Goal: Transaction & Acquisition: Purchase product/service

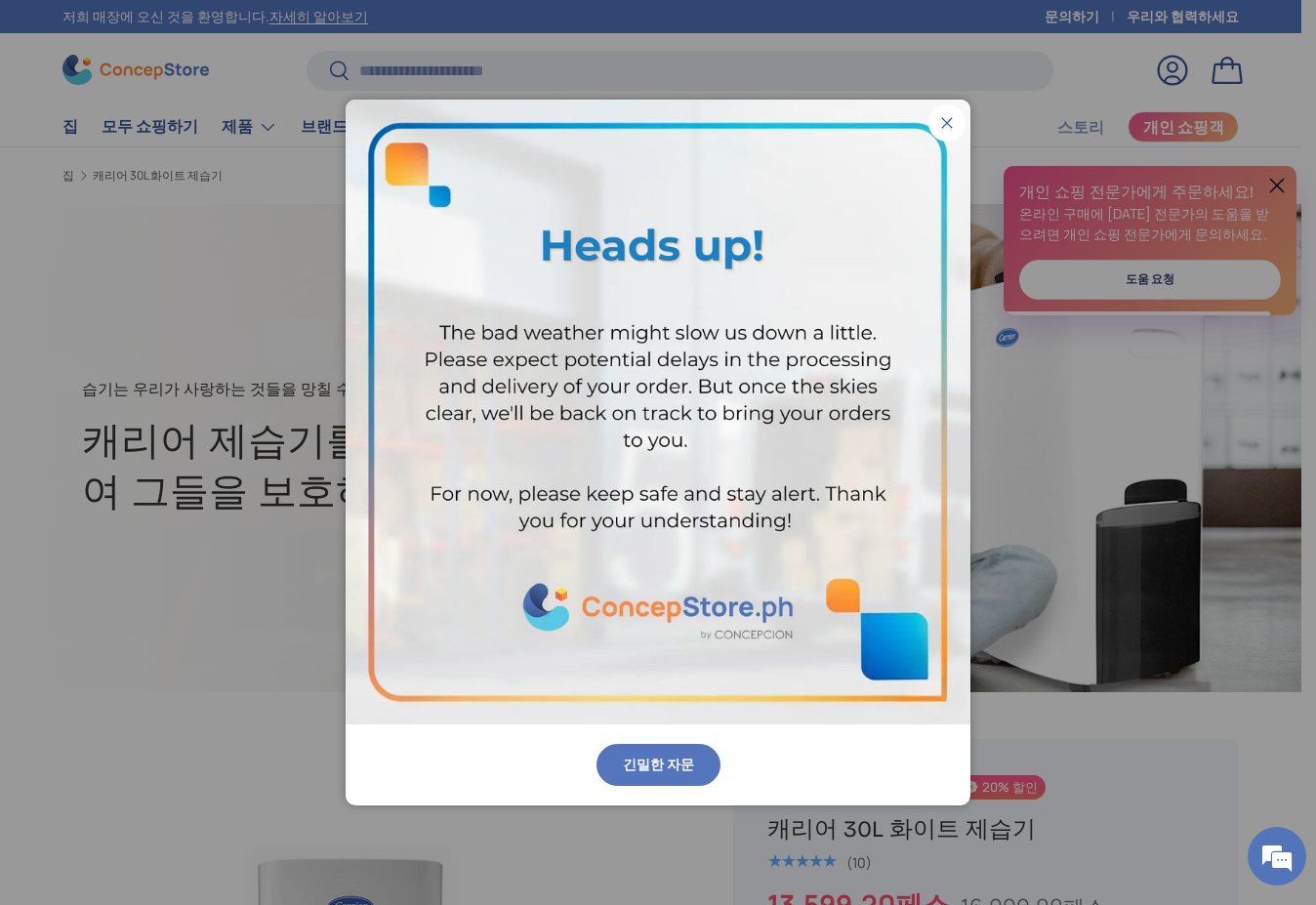
click at [593, 809] on pop-up "닫다 긴밀한 자문" at bounding box center [658, 452] width 1316 height 905
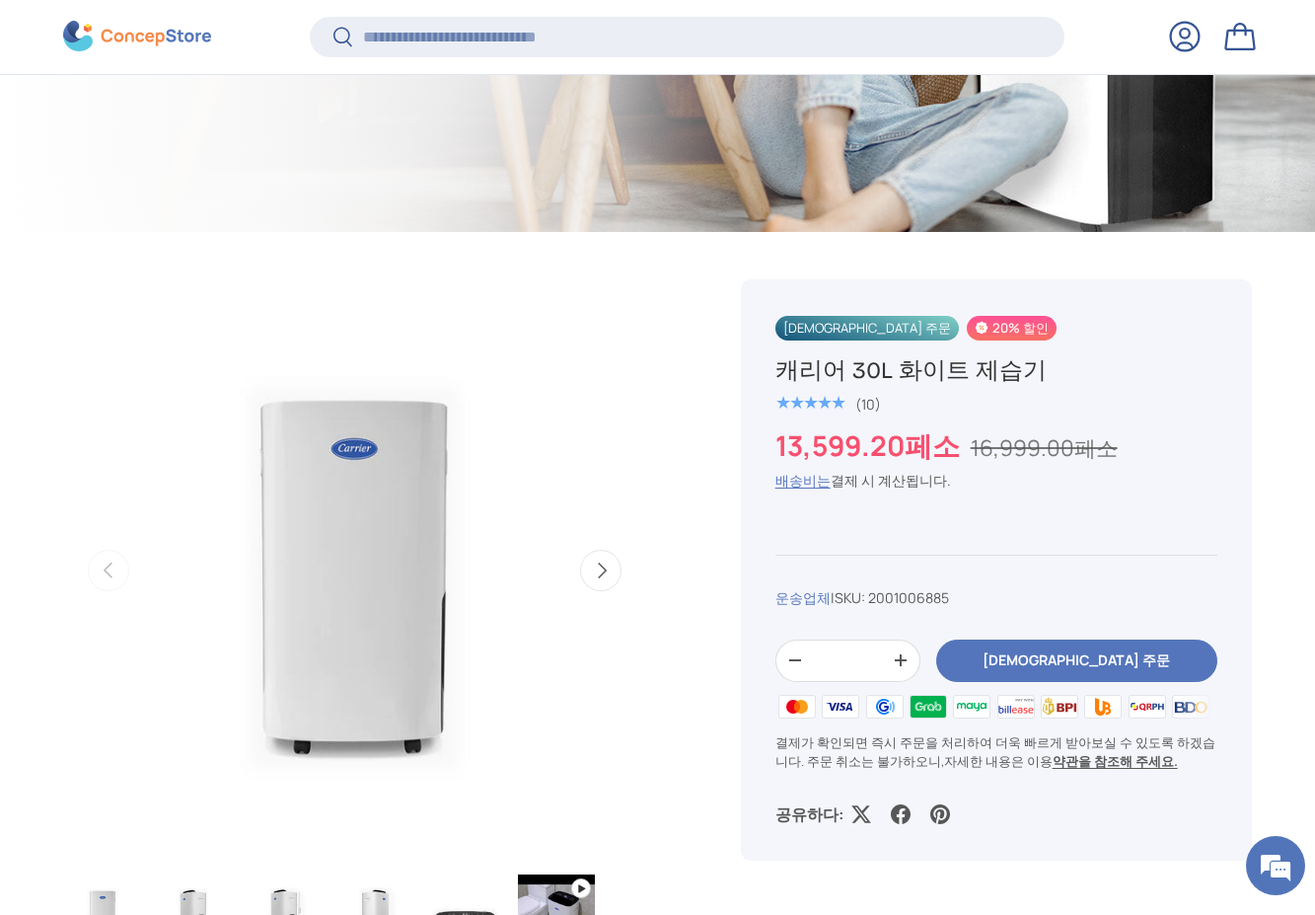
scroll to position [588, 0]
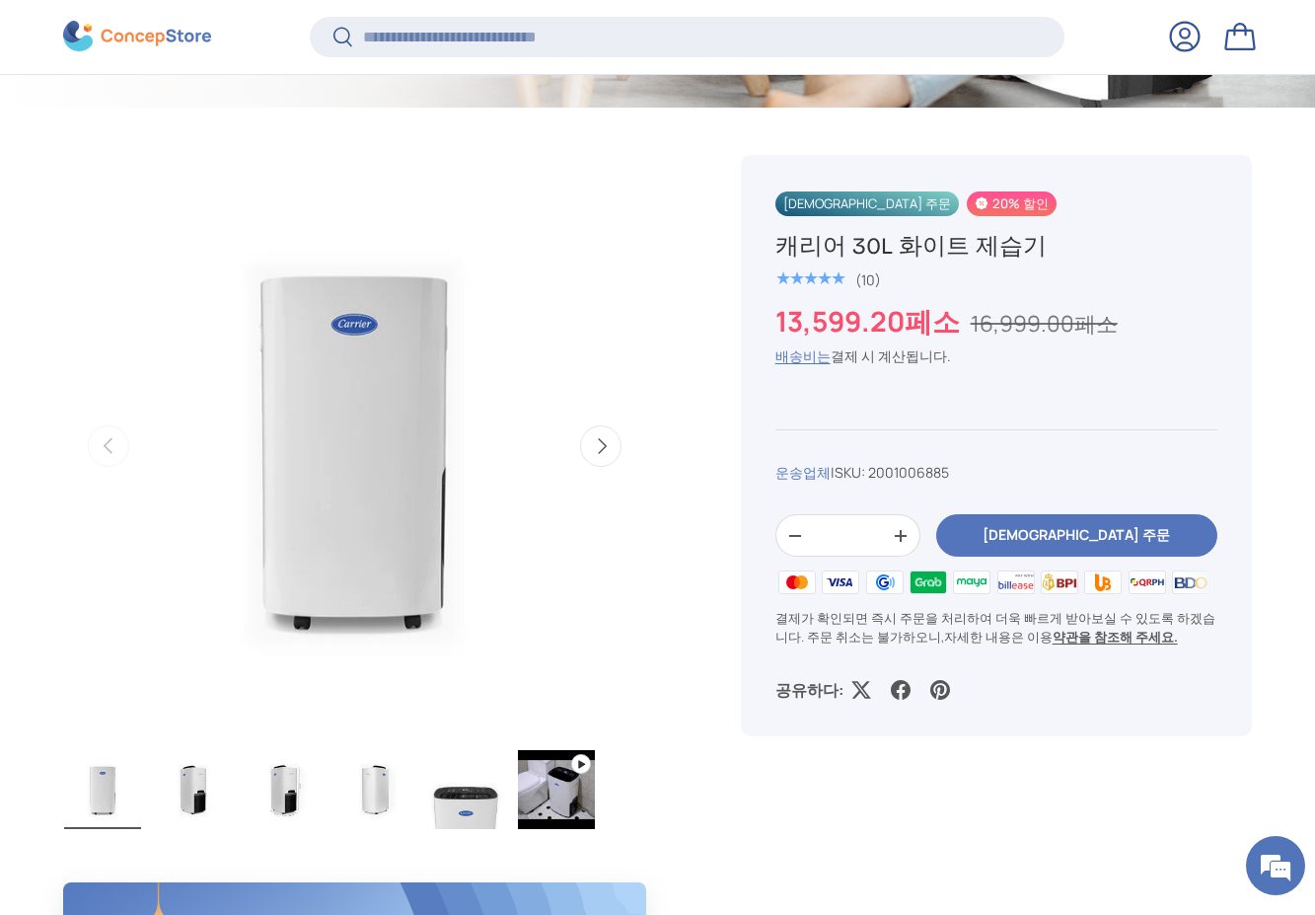
click at [590, 450] on button "다음" at bounding box center [600, 445] width 41 height 41
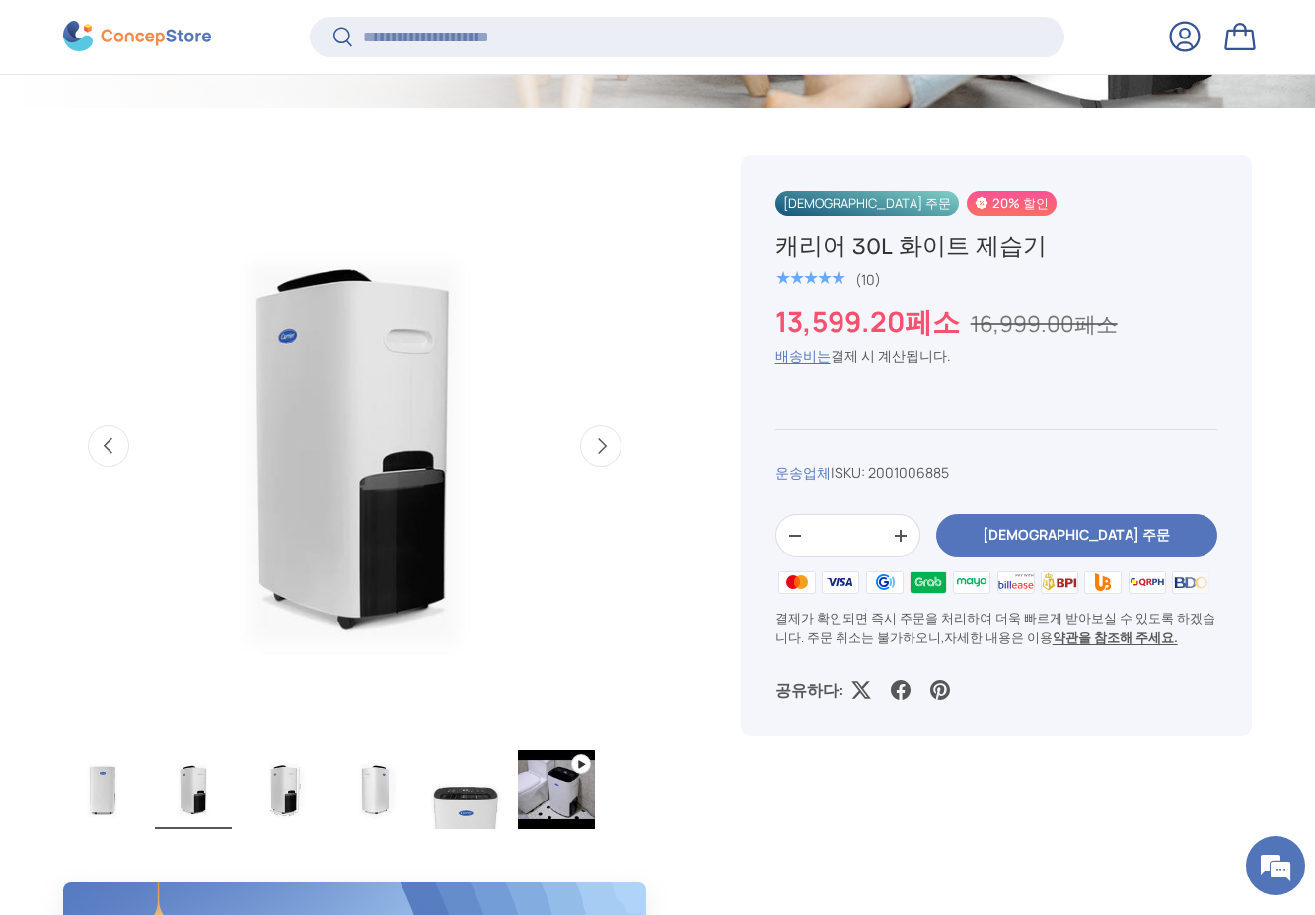
click at [590, 450] on button "다음" at bounding box center [600, 445] width 41 height 41
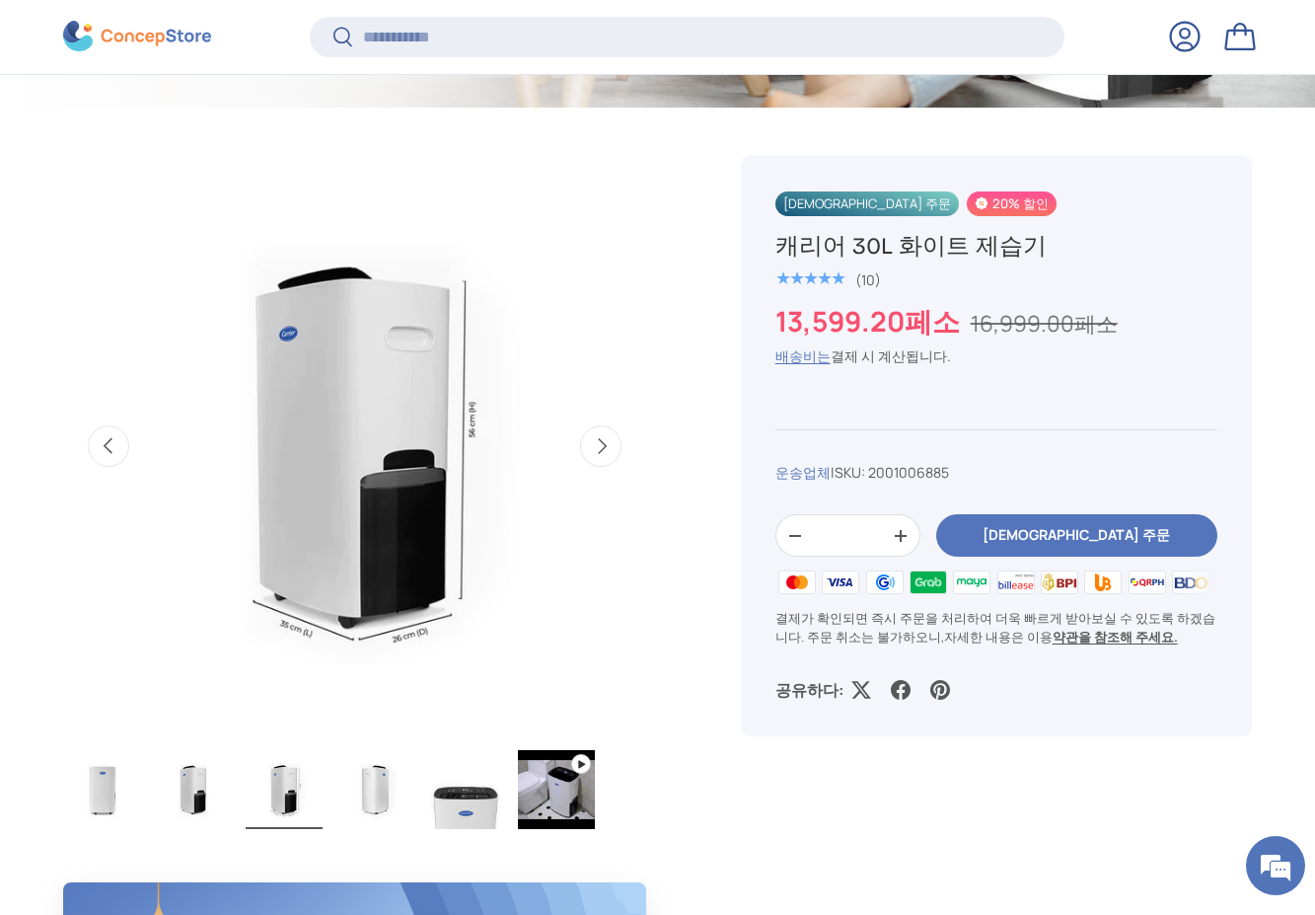
click at [590, 449] on button "다음" at bounding box center [600, 445] width 41 height 41
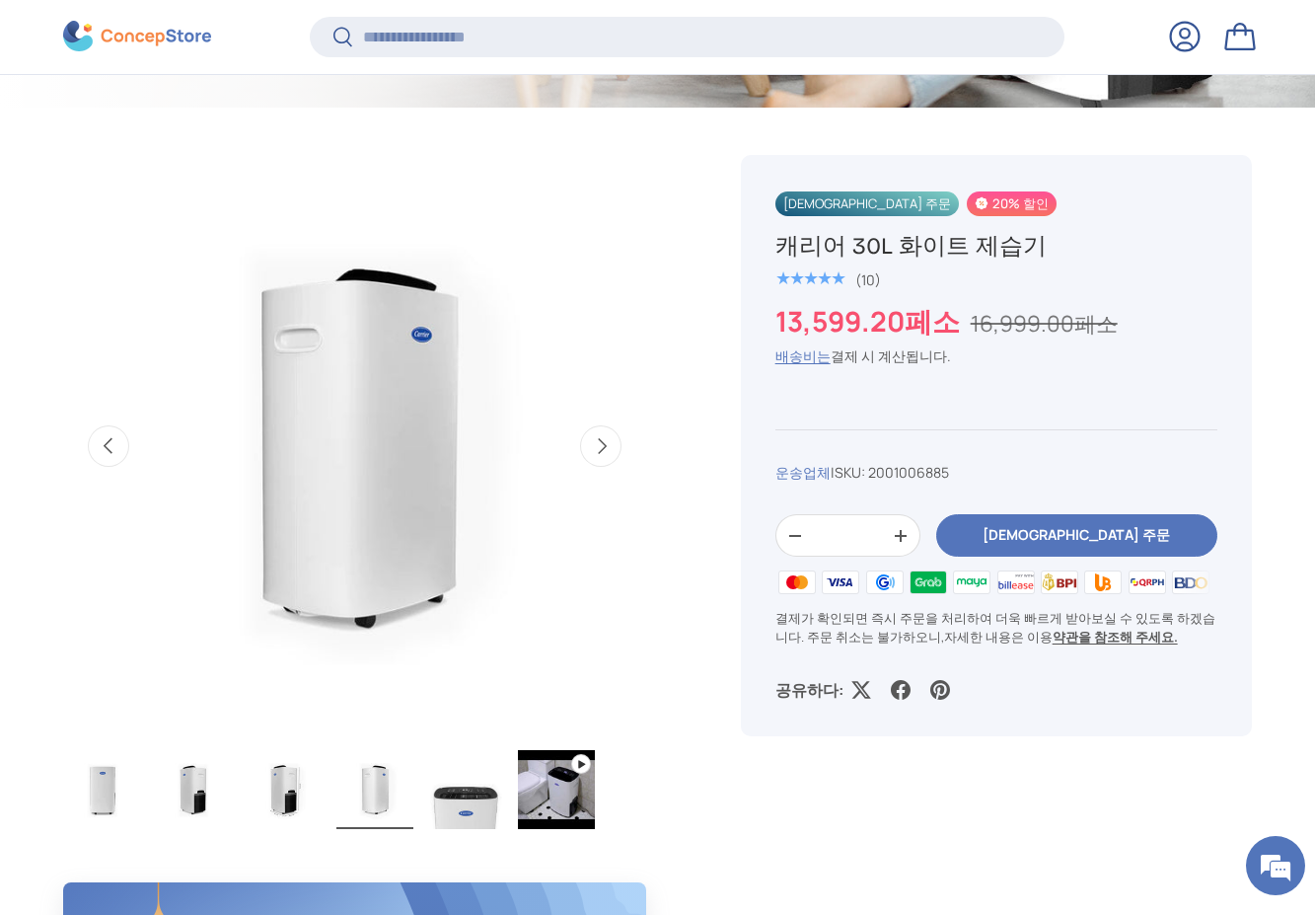
click at [591, 448] on button "다음" at bounding box center [600, 445] width 41 height 41
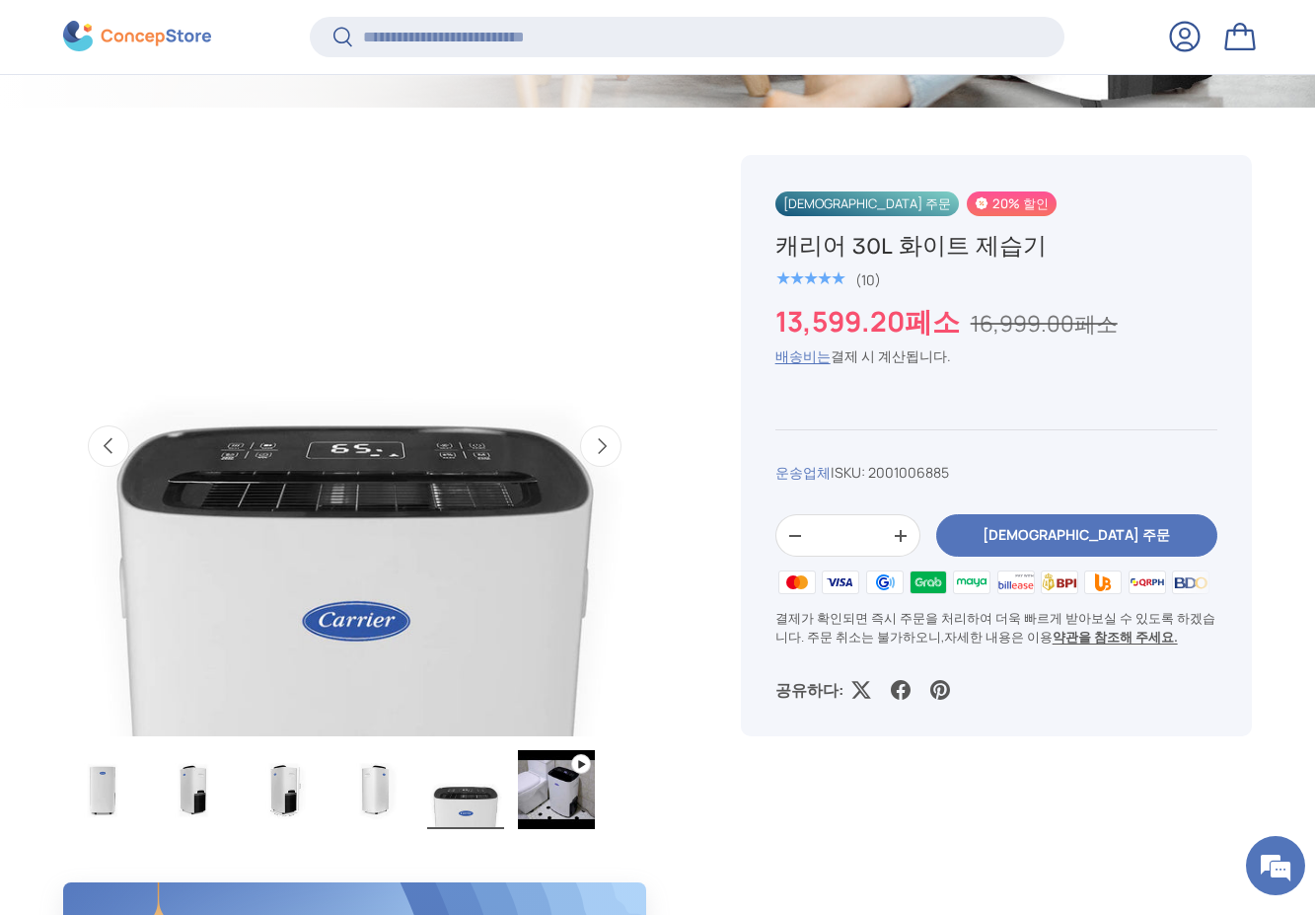
click at [591, 448] on button "다음" at bounding box center [600, 445] width 41 height 41
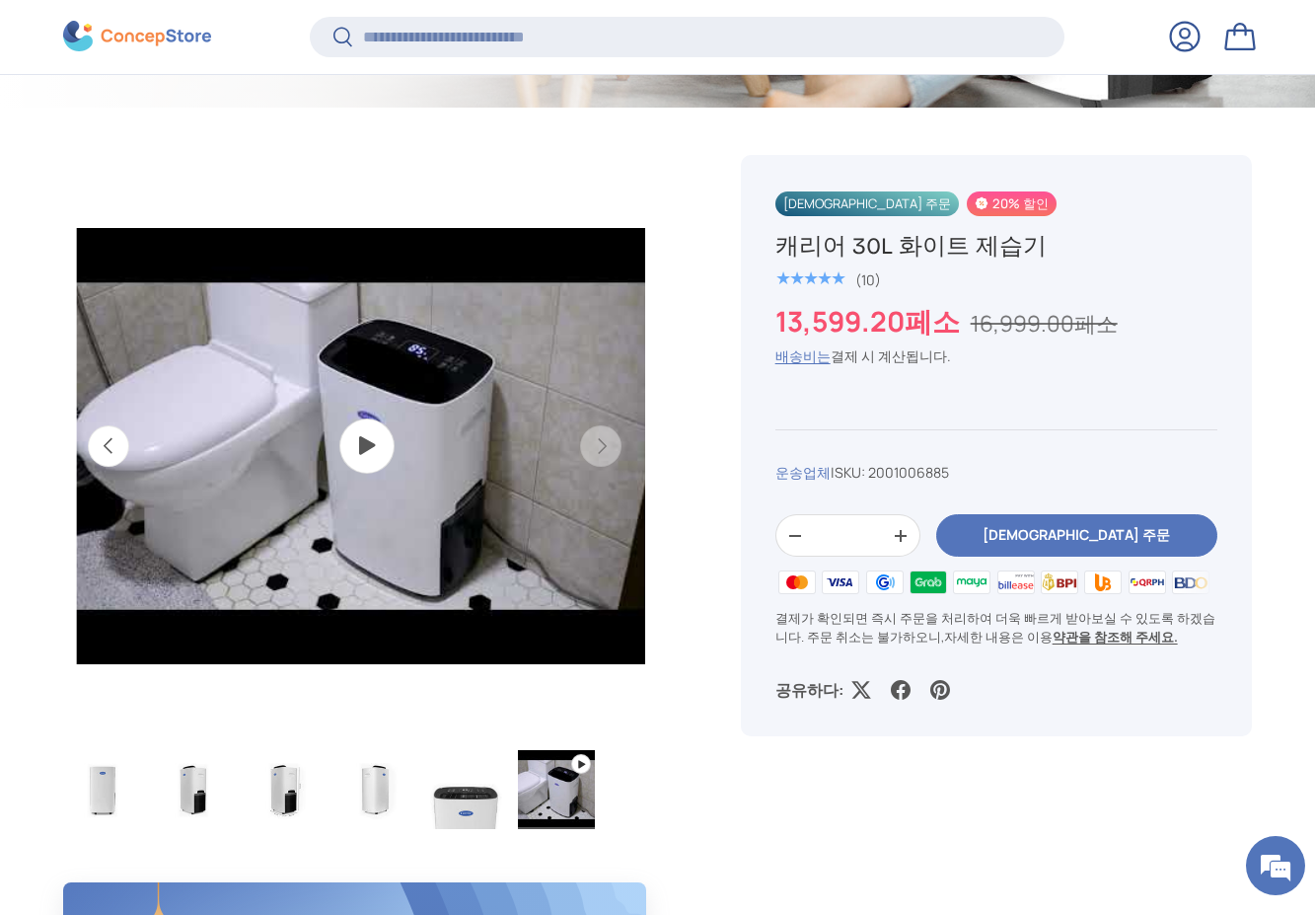
scroll to position [0, 2964]
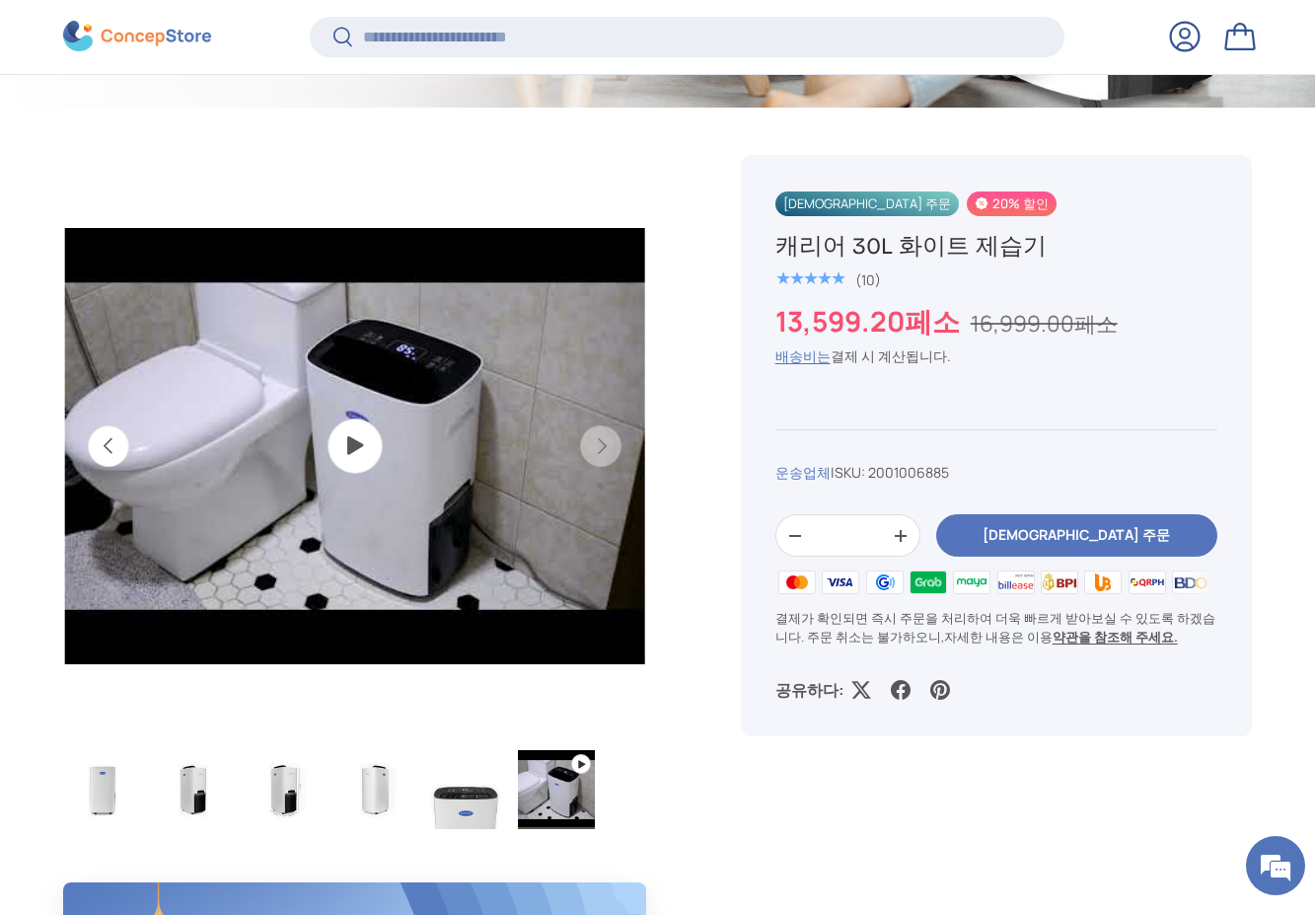
click at [1031, 526] on button "[DEMOGRAPHIC_DATA] 주문" at bounding box center [1077, 535] width 281 height 42
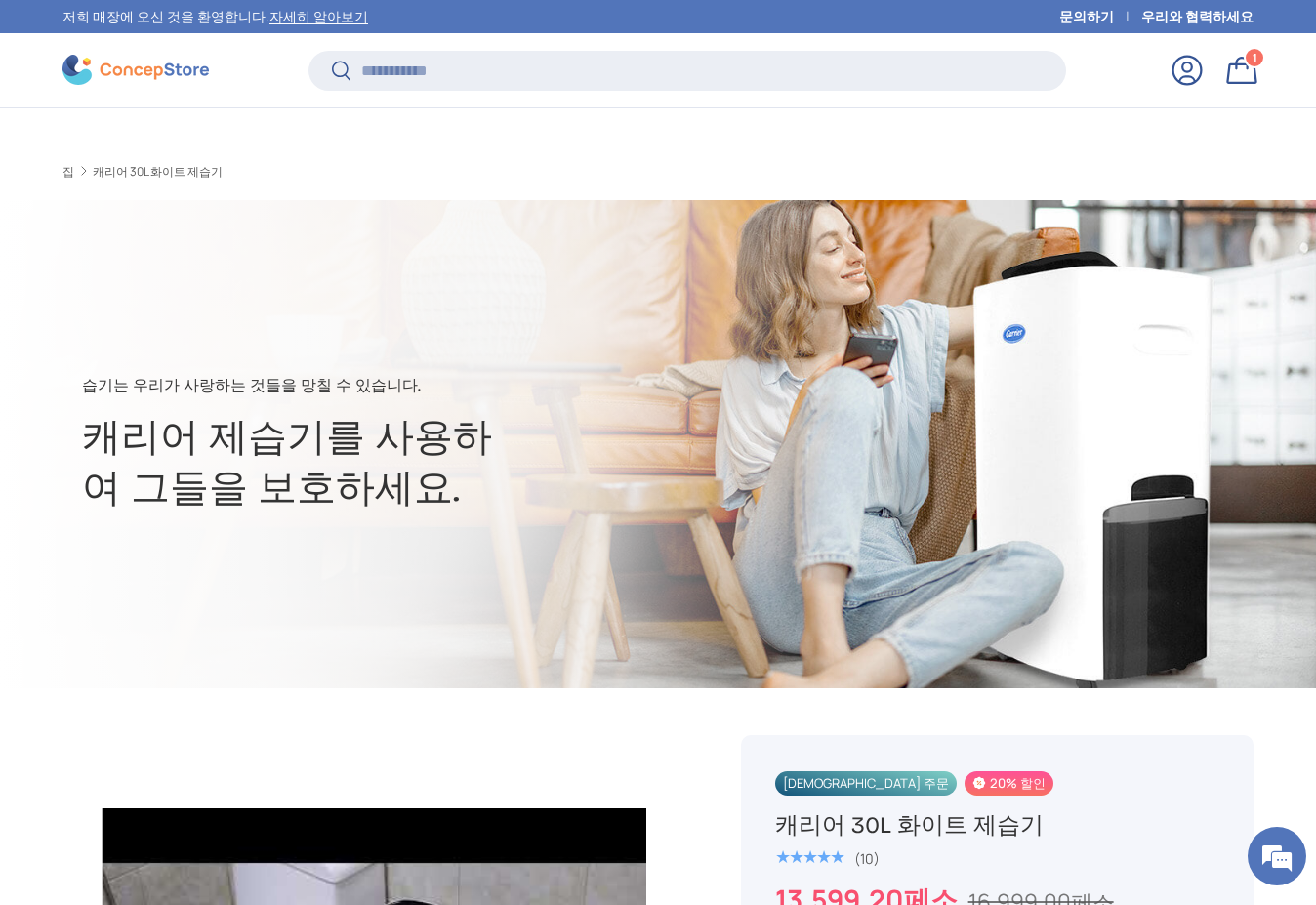
scroll to position [0, 2893]
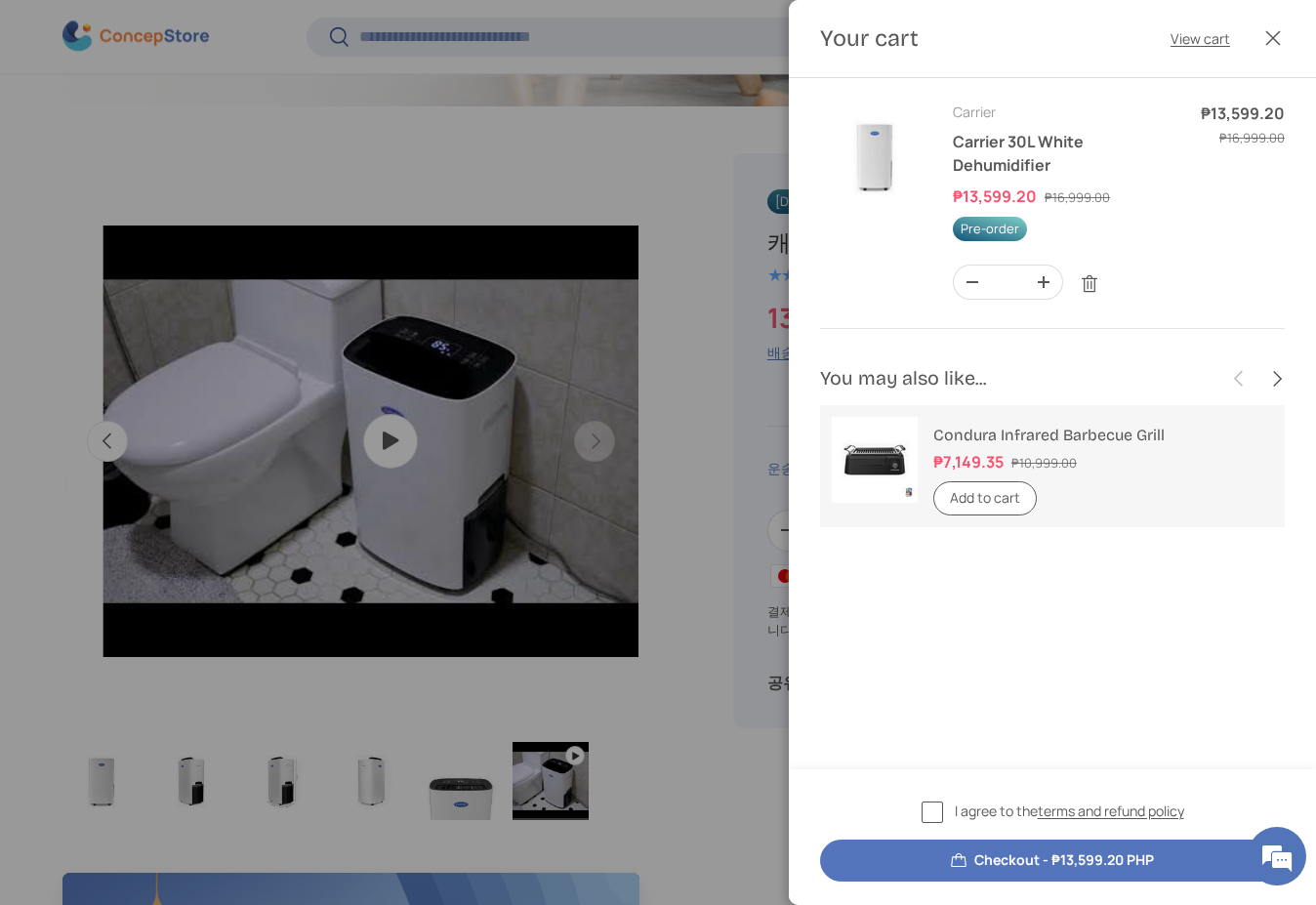
click at [937, 809] on label "I agree to the terms and refund policy" at bounding box center [1053, 811] width 262 height 23
click at [1001, 864] on button "Checkout - ₱13,599.20 PHP" at bounding box center [1053, 860] width 465 height 42
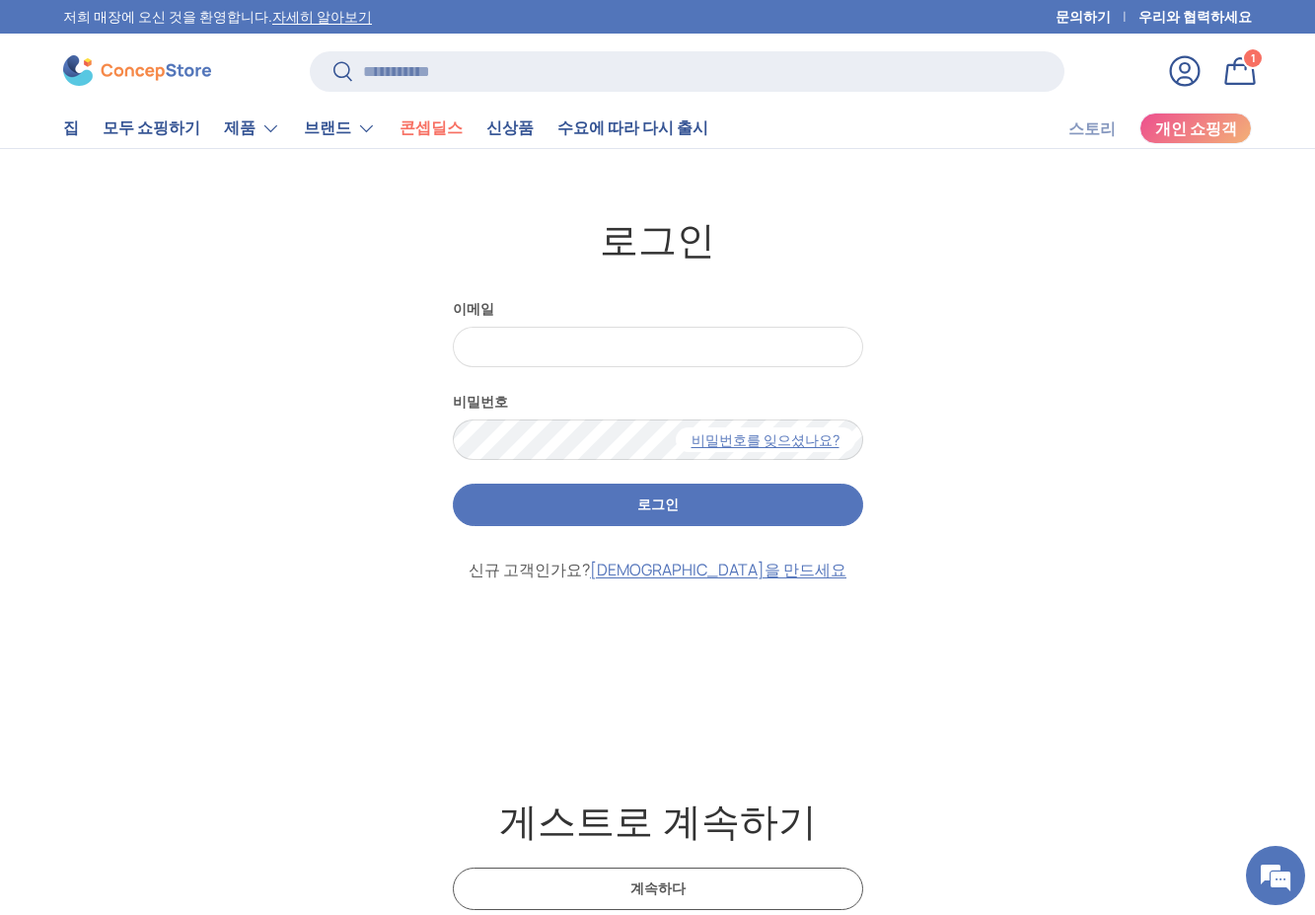
click at [1195, 62] on link "로그인" at bounding box center [1185, 70] width 43 height 43
